Goal: Information Seeking & Learning: Check status

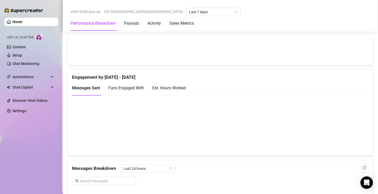
scroll to position [325, 0]
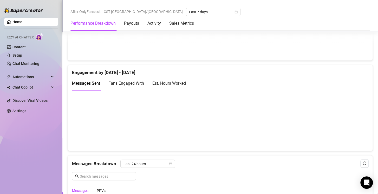
click at [172, 83] on div "Est. Hours Worked" at bounding box center [169, 83] width 34 height 7
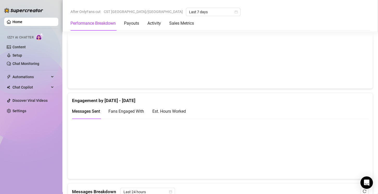
scroll to position [307, 0]
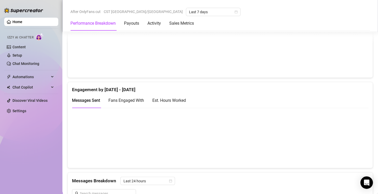
click at [180, 99] on div "Est. Hours Worked" at bounding box center [169, 100] width 34 height 7
click at [129, 102] on div "Fans Engaged With" at bounding box center [126, 100] width 36 height 7
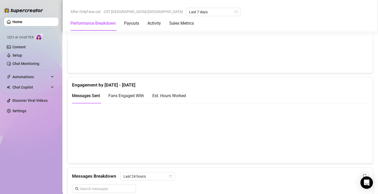
scroll to position [312, 0]
click at [180, 95] on div "Est. Hours Worked" at bounding box center [169, 96] width 34 height 7
